Goal: Transaction & Acquisition: Purchase product/service

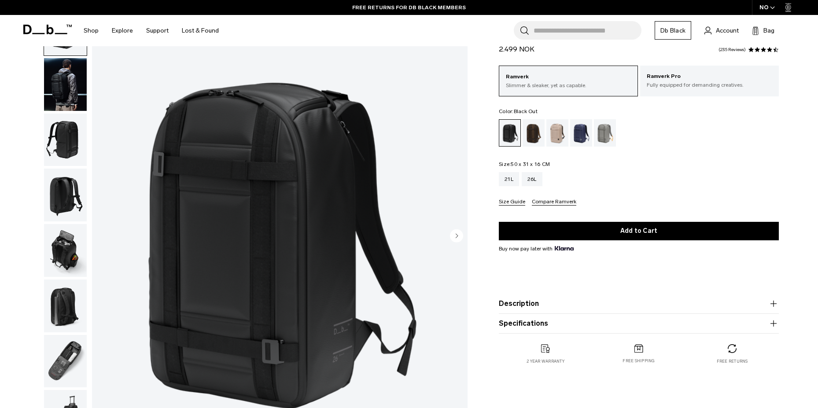
scroll to position [67, 0]
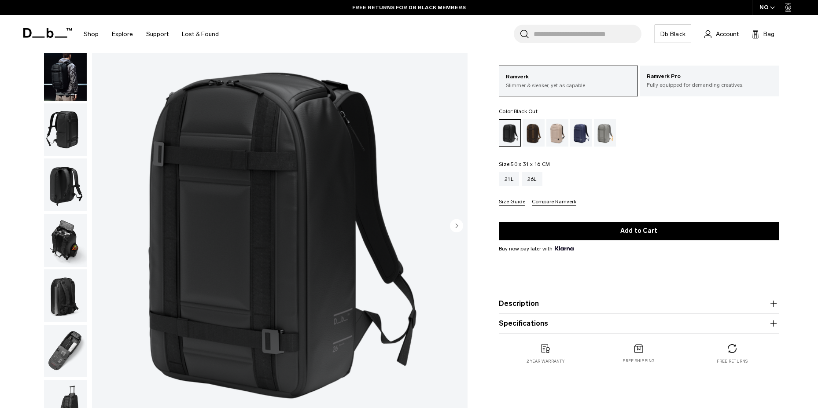
click at [58, 134] on img "button" at bounding box center [65, 129] width 43 height 53
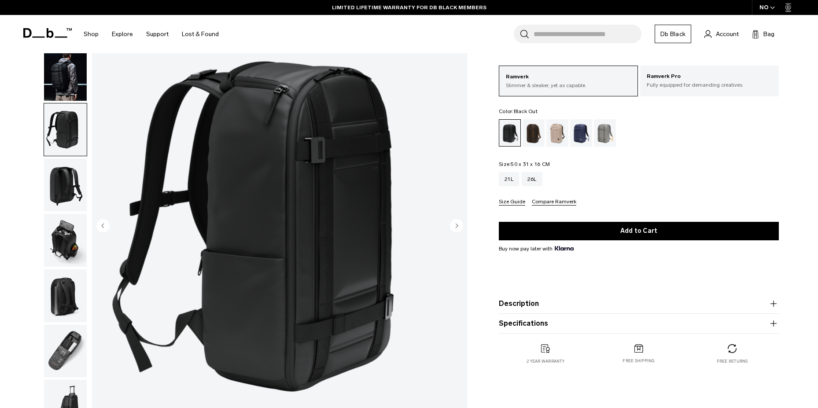
click at [65, 308] on img "button" at bounding box center [65, 295] width 43 height 53
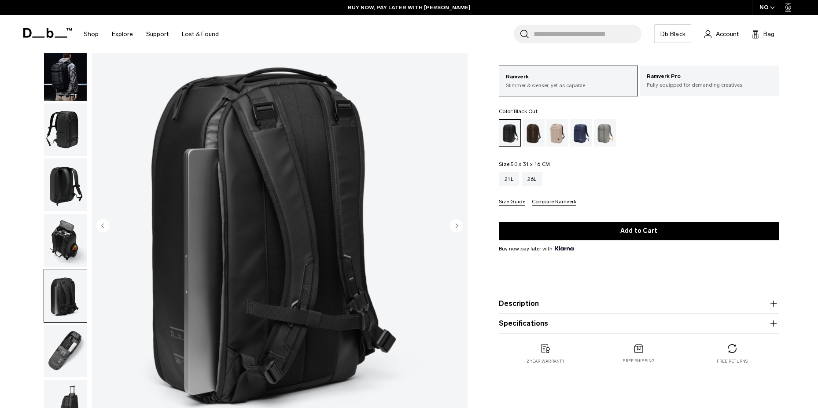
click at [69, 239] on img "button" at bounding box center [65, 240] width 43 height 53
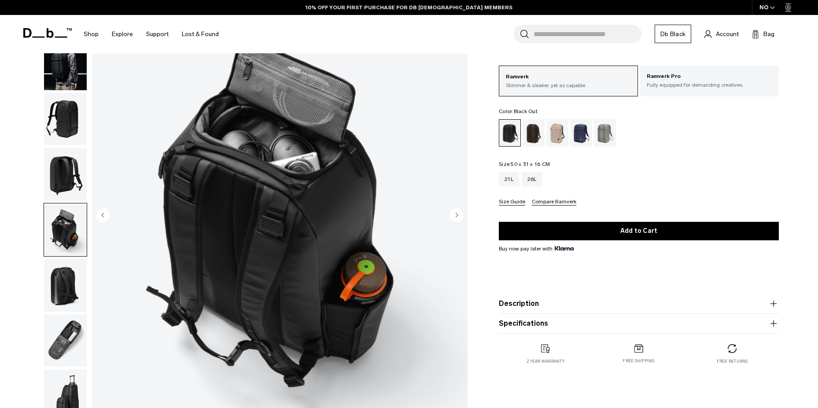
scroll to position [83, 0]
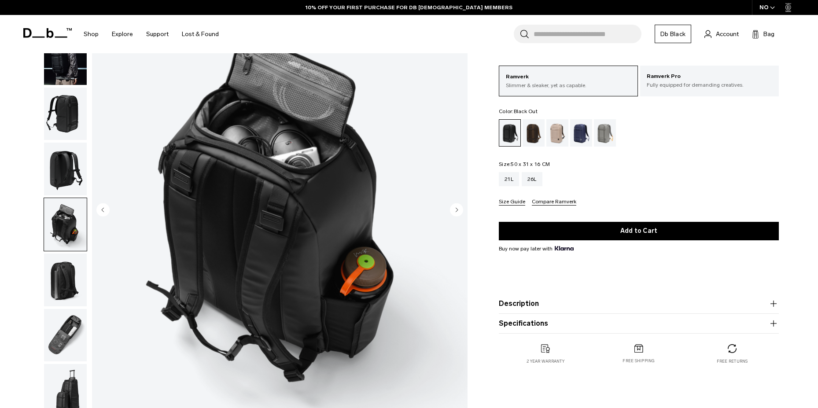
click at [71, 329] on img "button" at bounding box center [65, 335] width 43 height 53
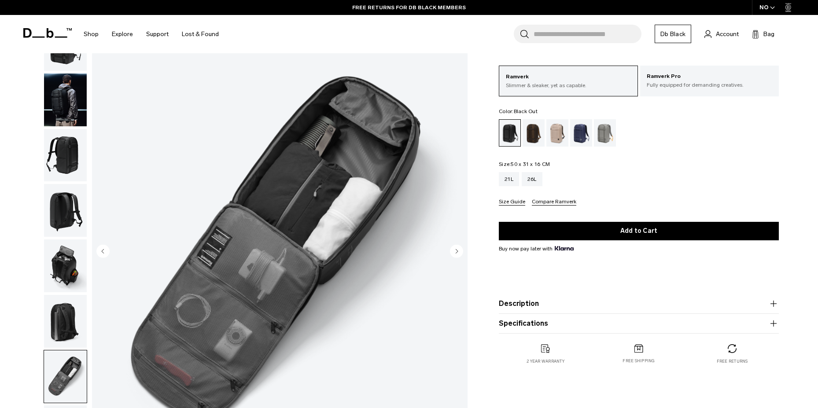
scroll to position [40, 0]
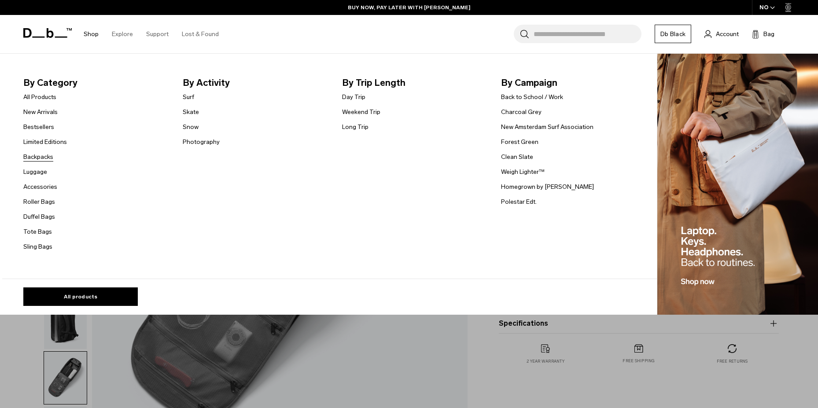
click at [40, 153] on link "Backpacks" at bounding box center [38, 156] width 30 height 9
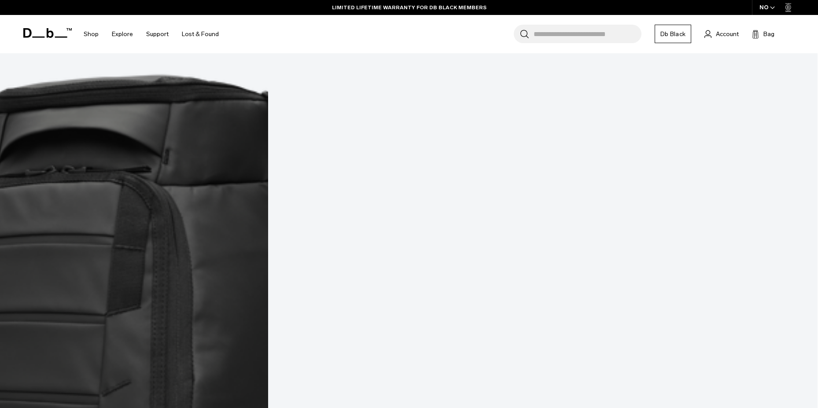
scroll to position [1265, 0]
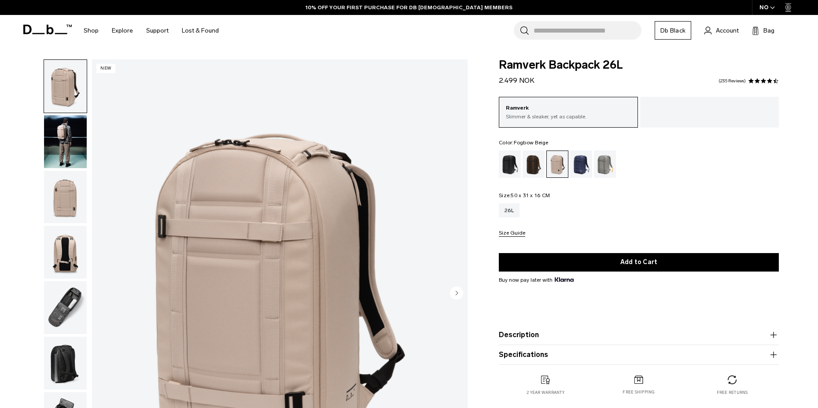
scroll to position [55, 0]
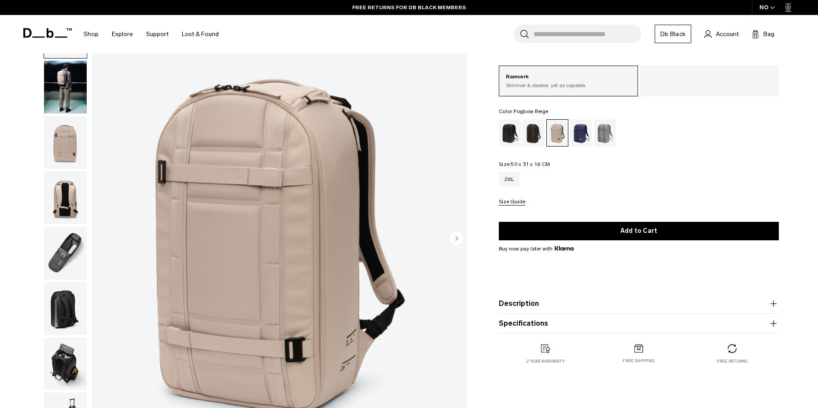
click at [56, 297] on img "button" at bounding box center [65, 308] width 43 height 53
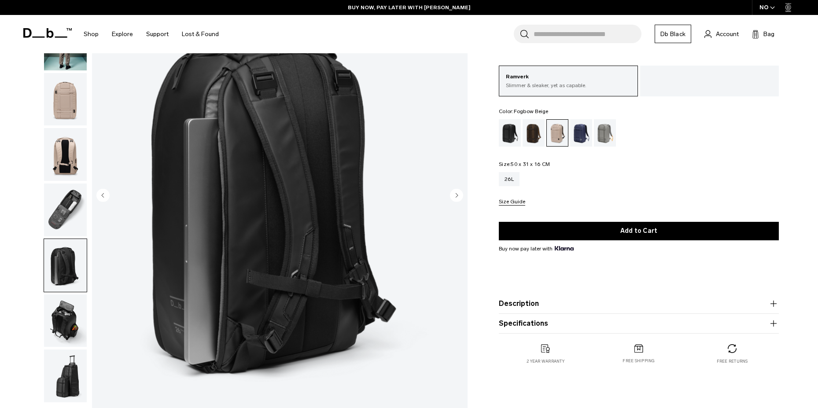
scroll to position [101, 0]
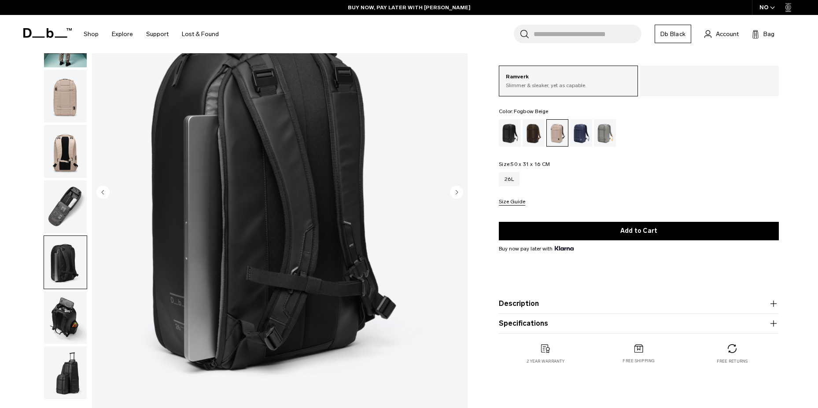
click at [63, 317] on img "button" at bounding box center [65, 317] width 43 height 53
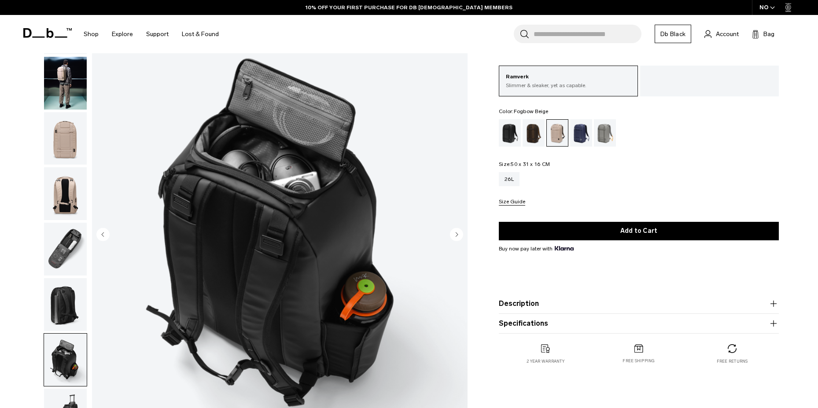
scroll to position [57, 0]
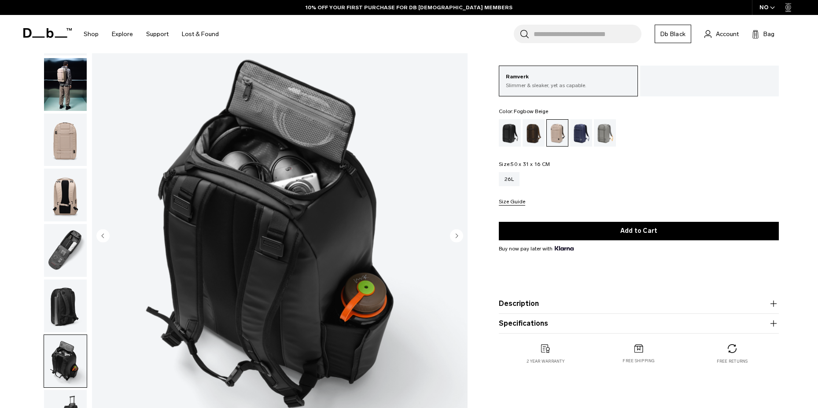
click at [63, 312] on img "button" at bounding box center [65, 305] width 43 height 53
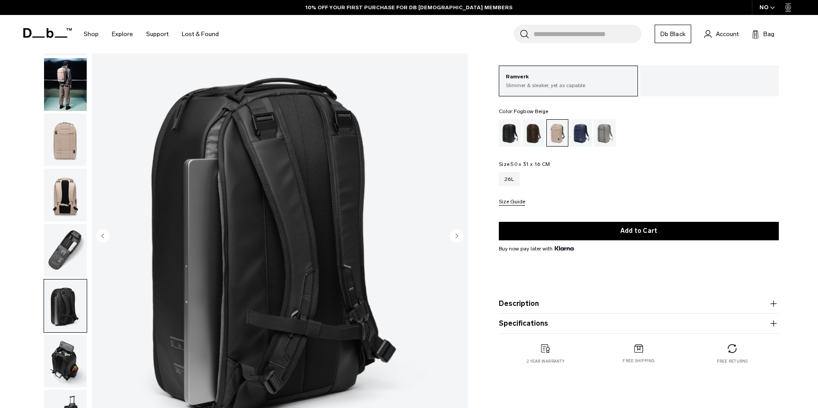
click at [63, 151] on img "button" at bounding box center [65, 140] width 43 height 53
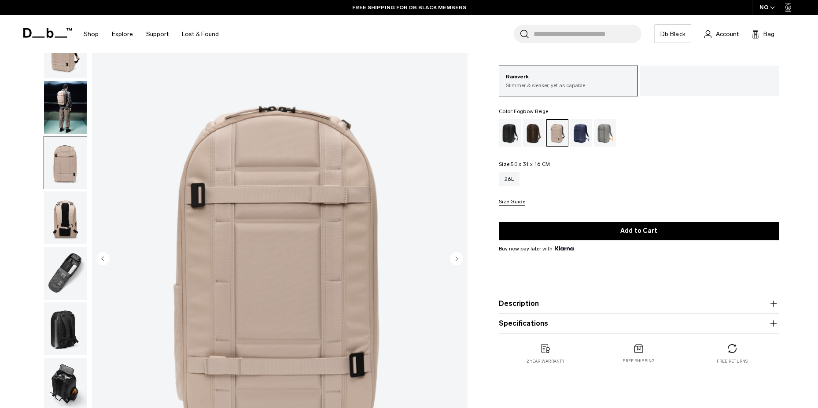
scroll to position [33, 0]
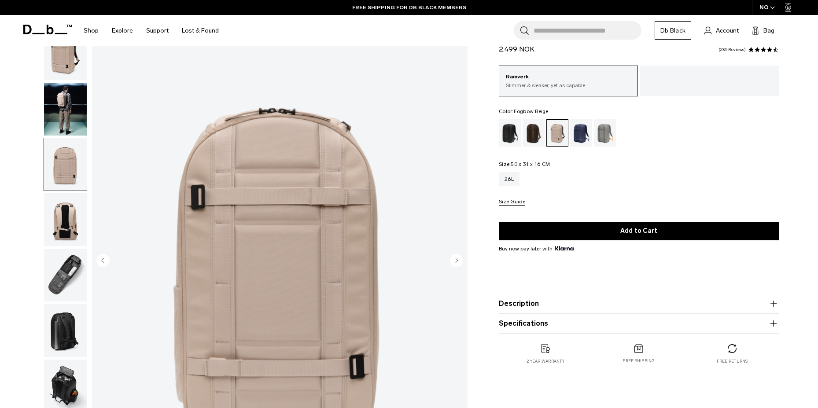
click at [64, 110] on img "button" at bounding box center [65, 109] width 43 height 53
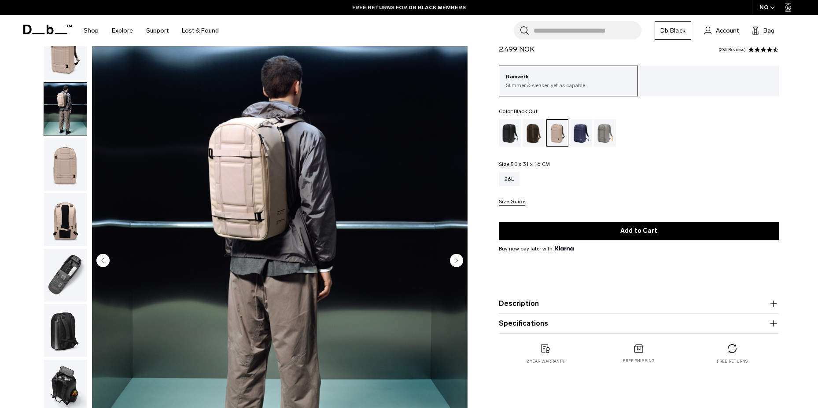
click at [508, 140] on div "Black Out" at bounding box center [510, 132] width 22 height 27
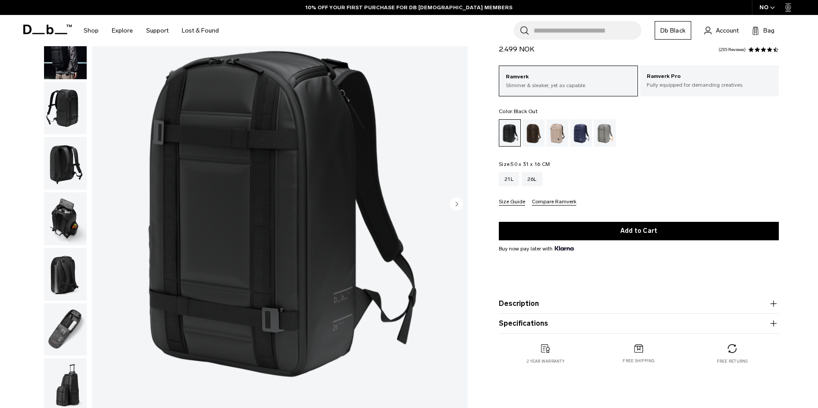
scroll to position [90, 0]
